Goal: Navigation & Orientation: Find specific page/section

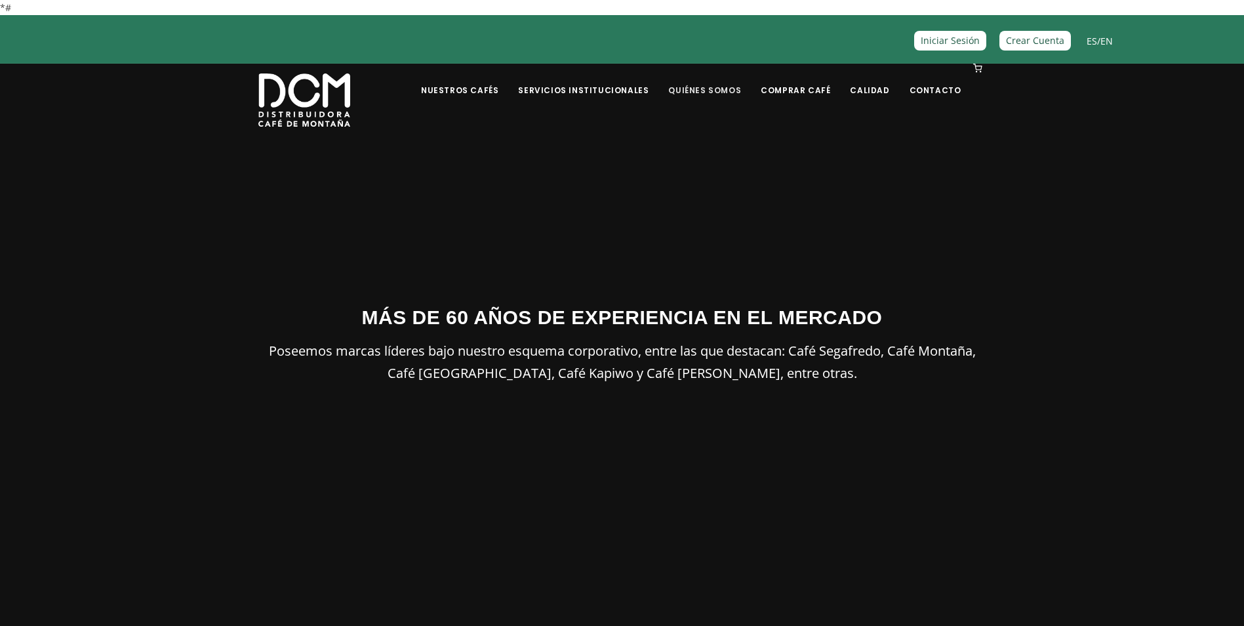
click at [702, 81] on link "Quiénes Somos" at bounding box center [704, 80] width 89 height 31
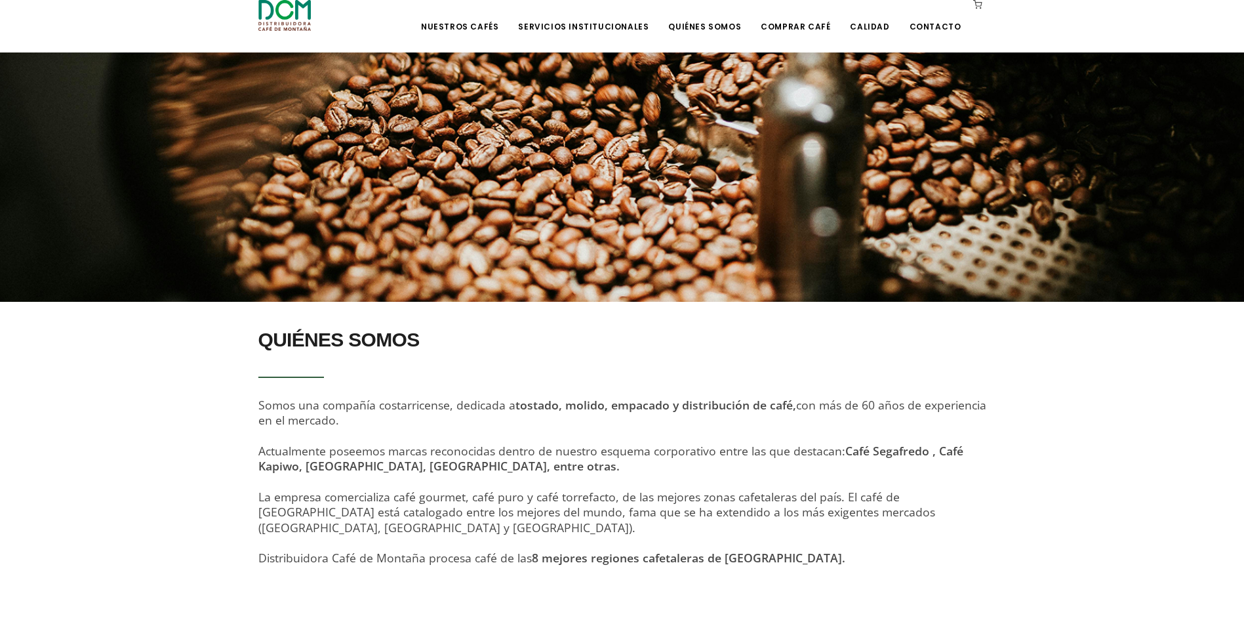
scroll to position [151, 0]
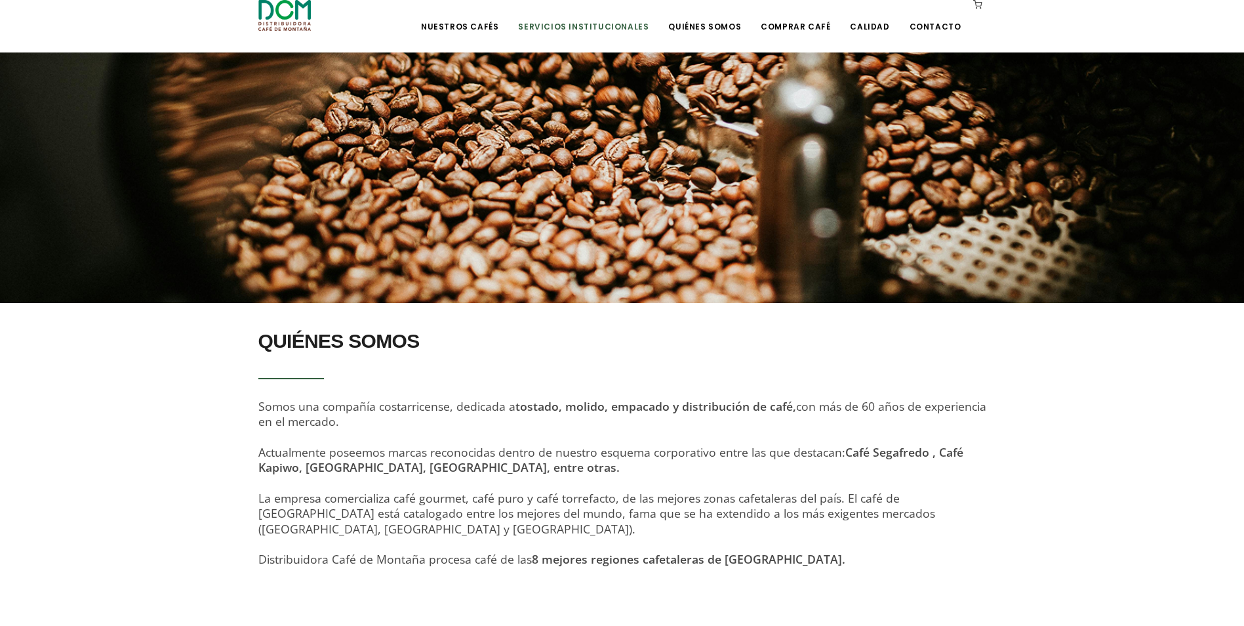
click at [571, 27] on link "Servicios Institucionales" at bounding box center [583, 16] width 146 height 31
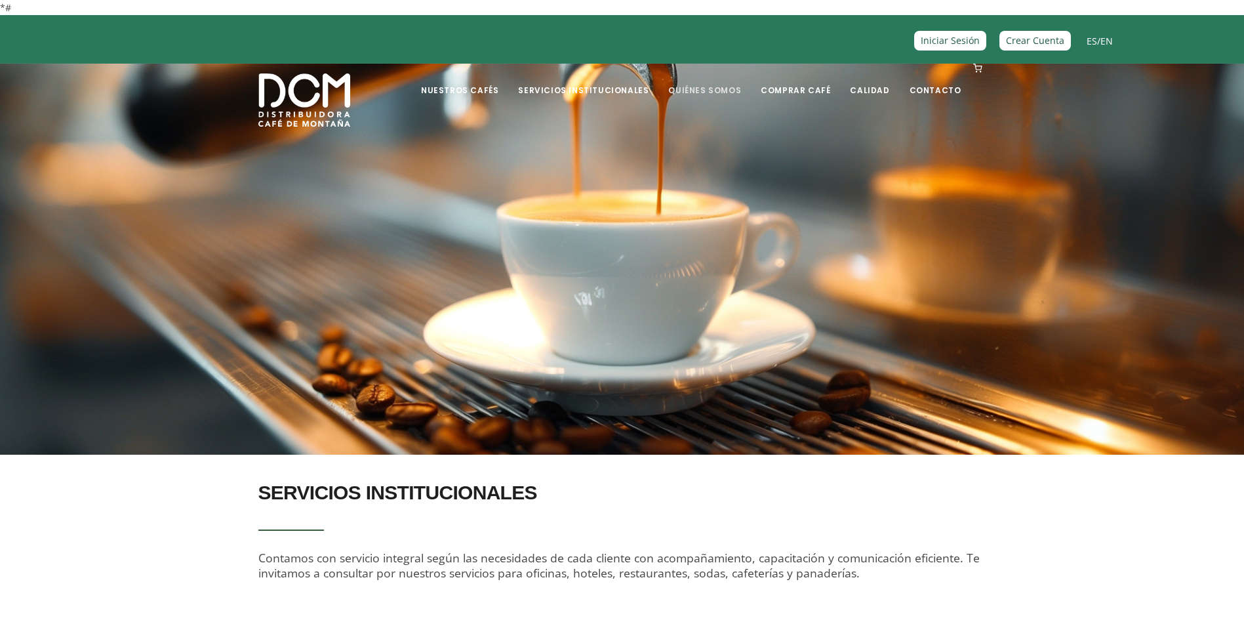
click at [737, 89] on link "Quiénes Somos" at bounding box center [704, 80] width 89 height 31
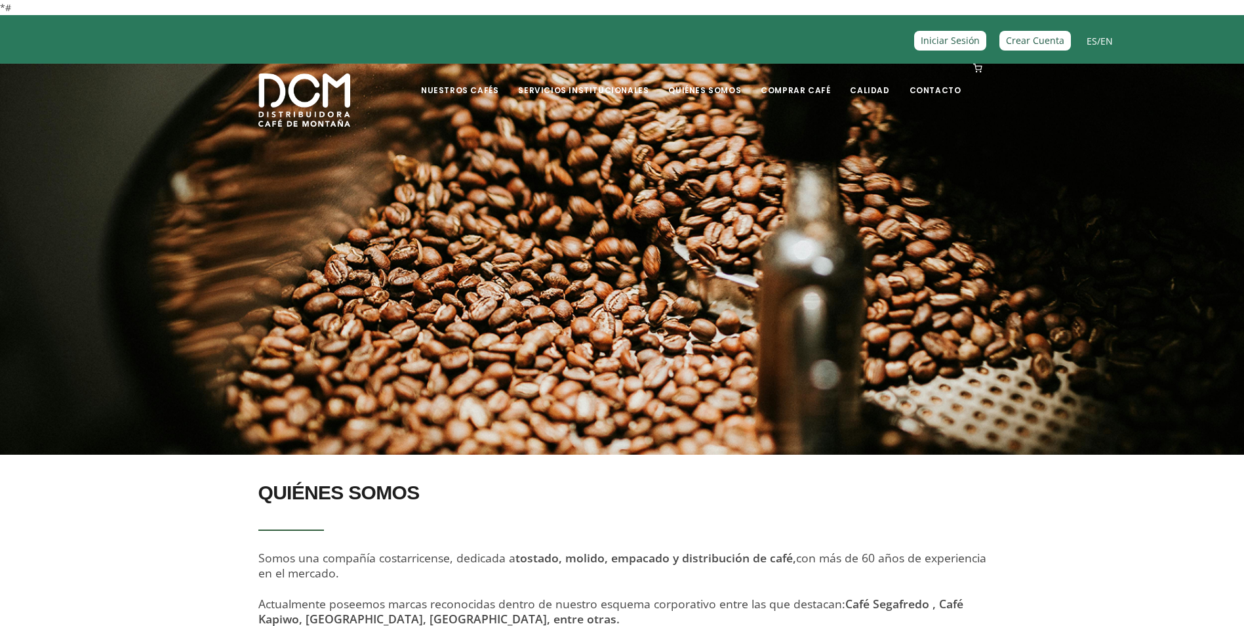
click at [737, 89] on link "Quiénes Somos" at bounding box center [704, 80] width 89 height 31
click at [791, 89] on link "Comprar Café" at bounding box center [795, 80] width 85 height 31
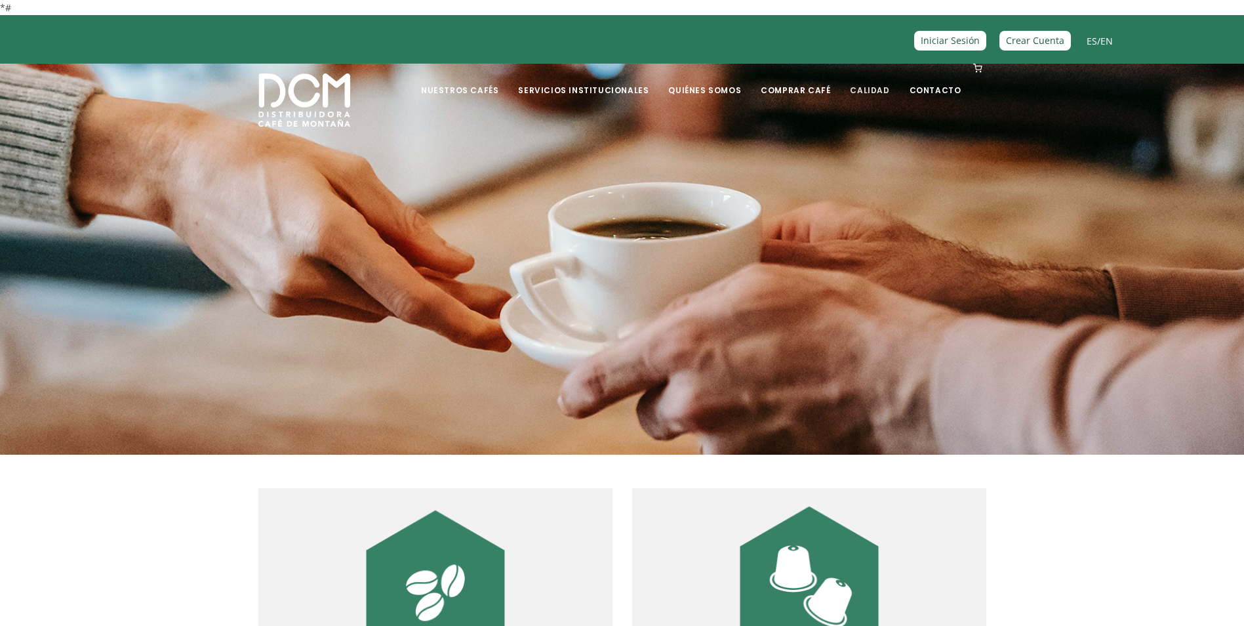
click at [869, 92] on link "Calidad" at bounding box center [869, 80] width 55 height 31
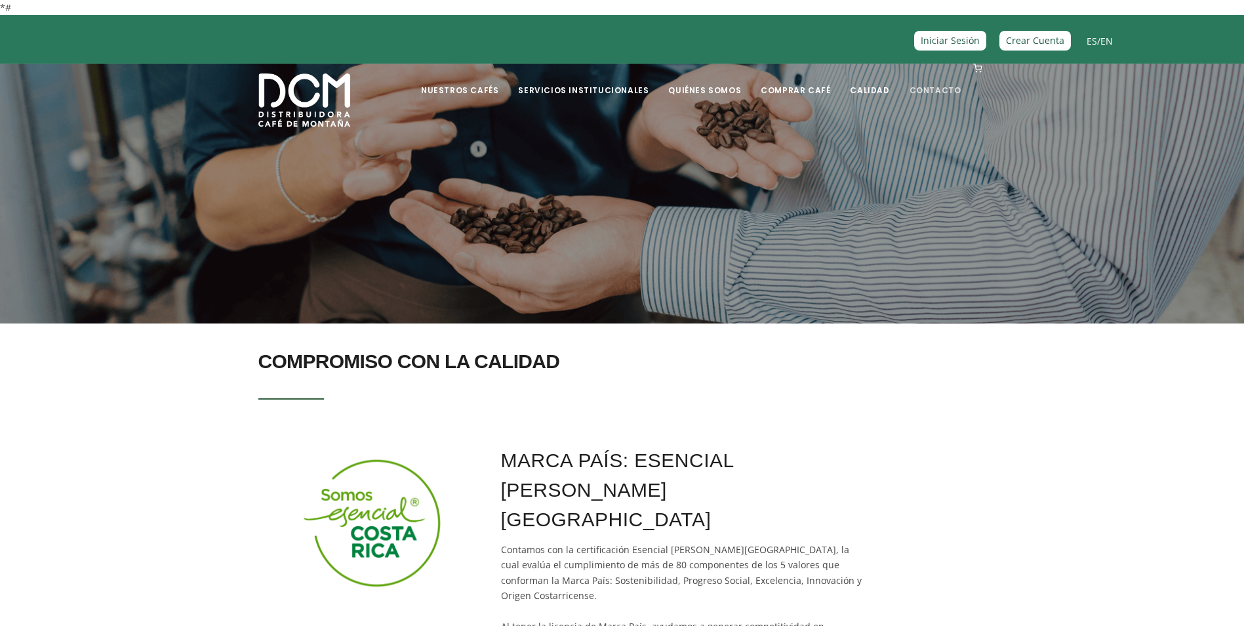
click at [932, 90] on link "Contacto" at bounding box center [936, 80] width 68 height 31
